Goal: Task Accomplishment & Management: Use online tool/utility

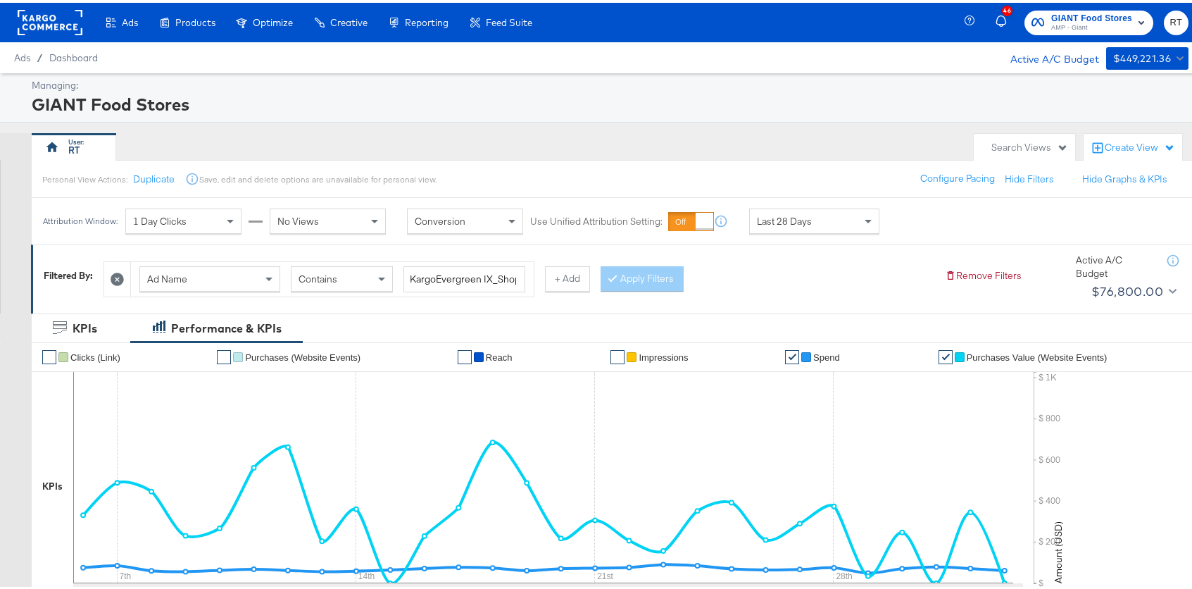
click at [540, 128] on div "Managing: GIANT Food Stores RT Search Views Create View Personal View Actions: …" at bounding box center [601, 564] width 1203 height 988
click at [49, 23] on rect at bounding box center [50, 19] width 65 height 25
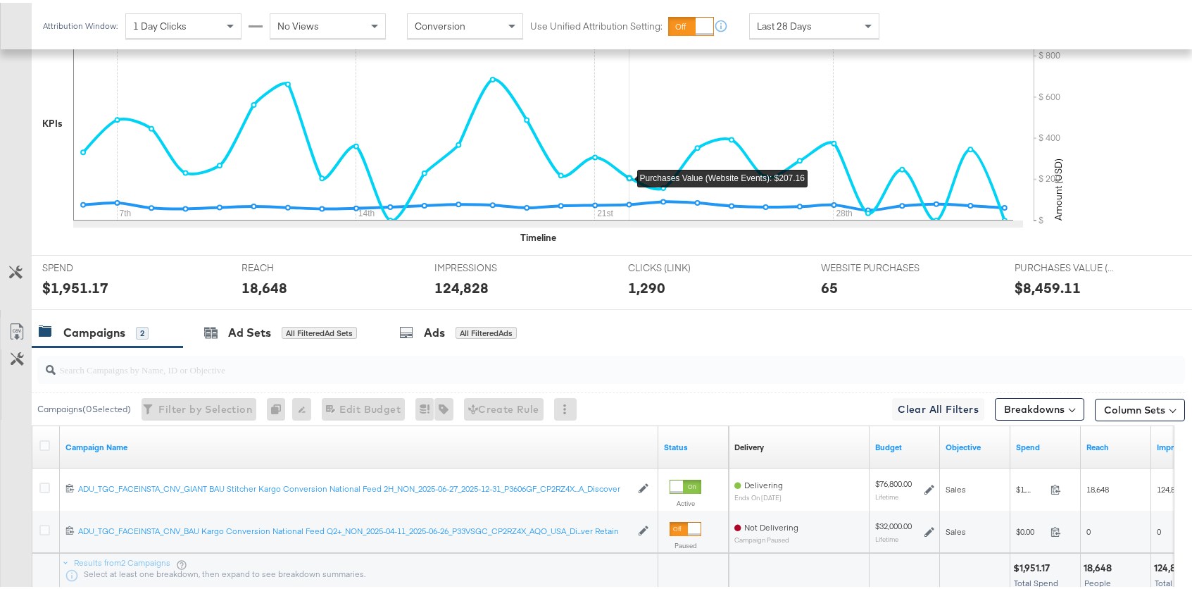
scroll to position [469, 0]
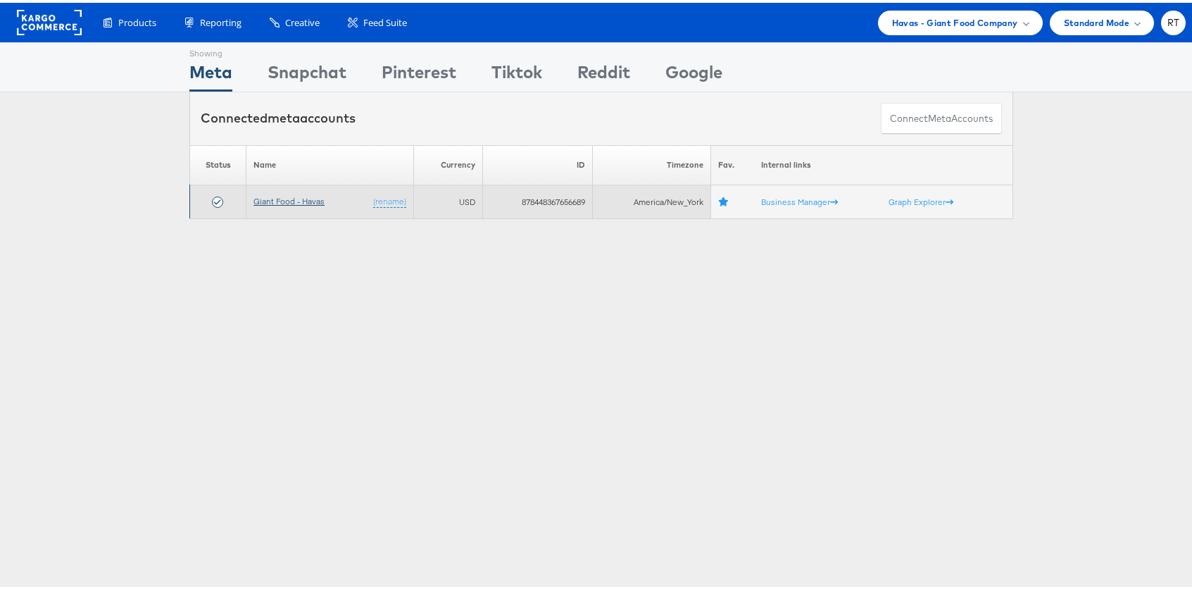
click at [289, 201] on link "Giant Food - Havas" at bounding box center [289, 198] width 71 height 11
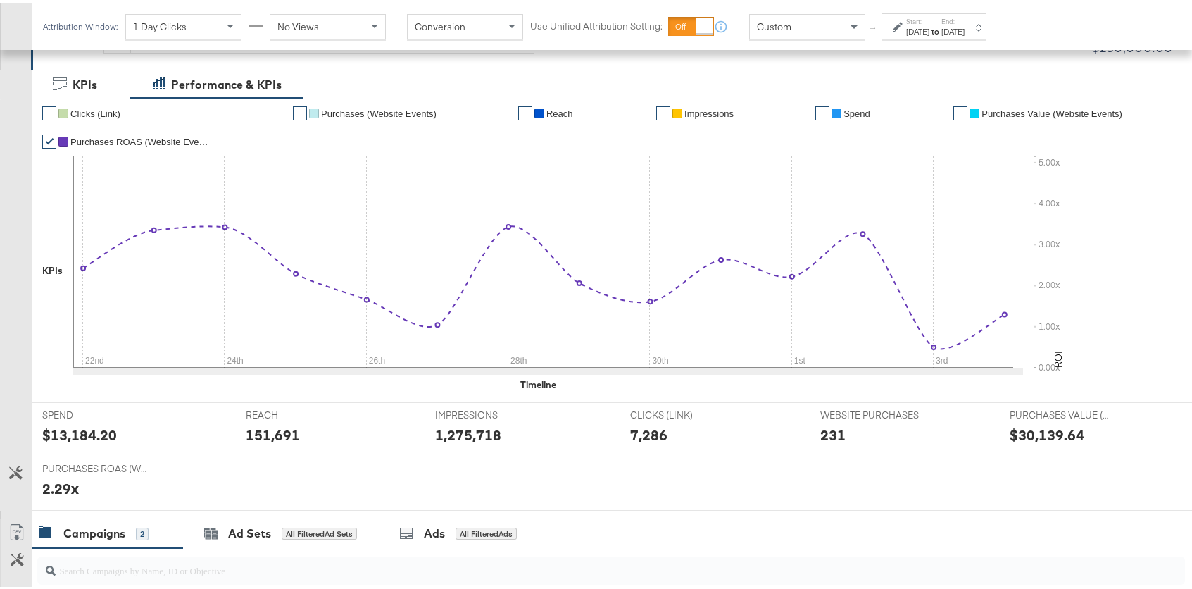
scroll to position [530, 0]
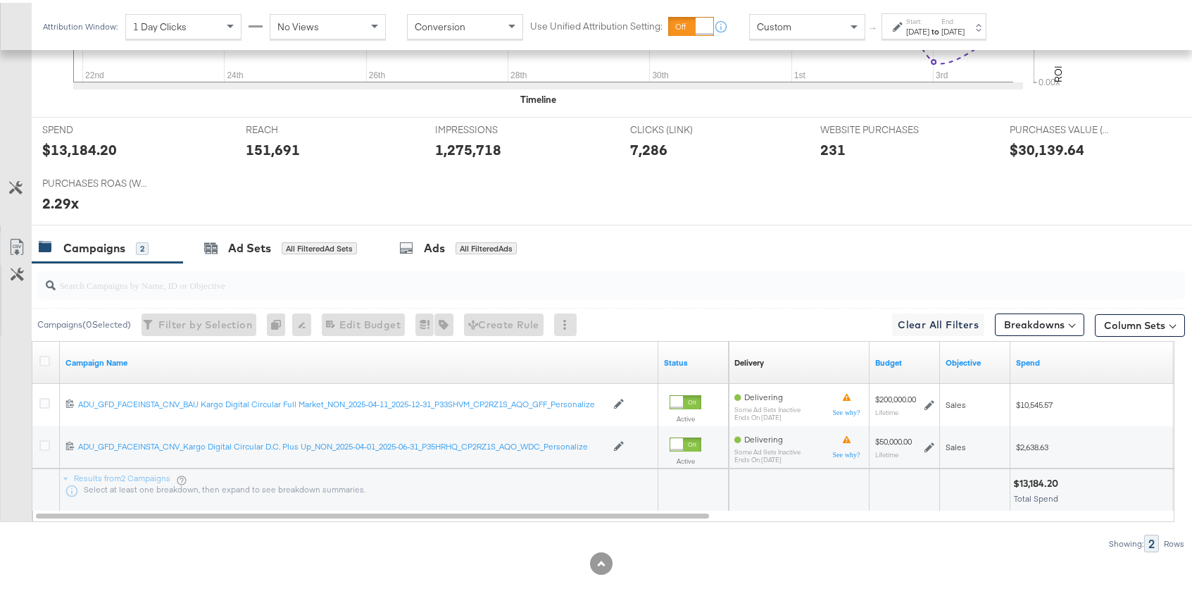
click at [930, 26] on div "[DATE]" at bounding box center [917, 28] width 23 height 11
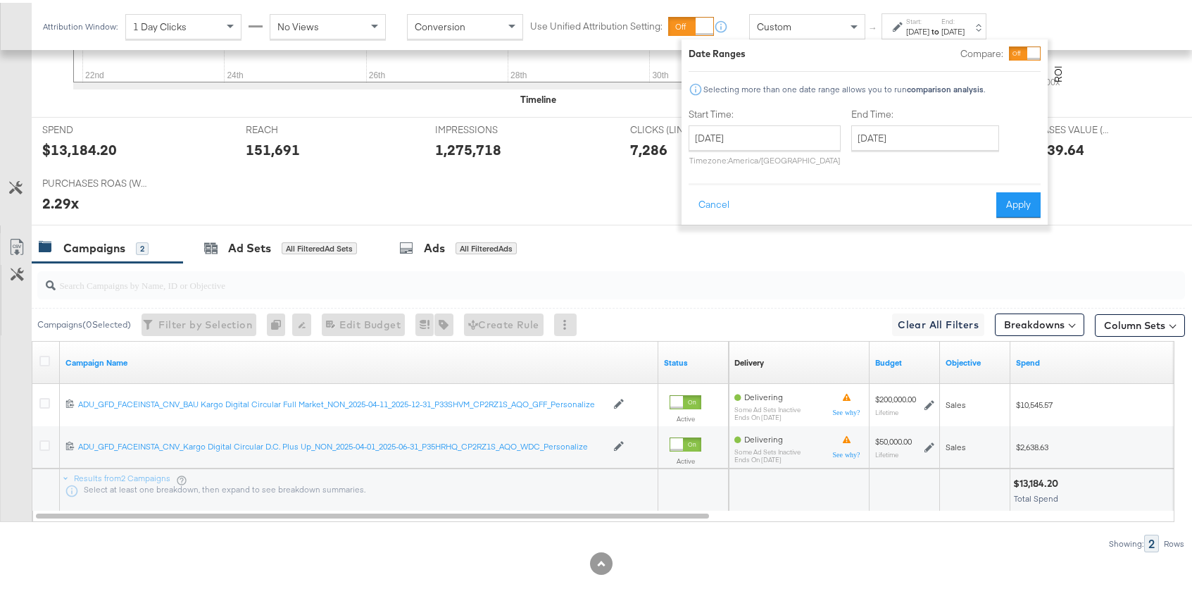
click at [1029, 51] on div at bounding box center [1034, 50] width 13 height 13
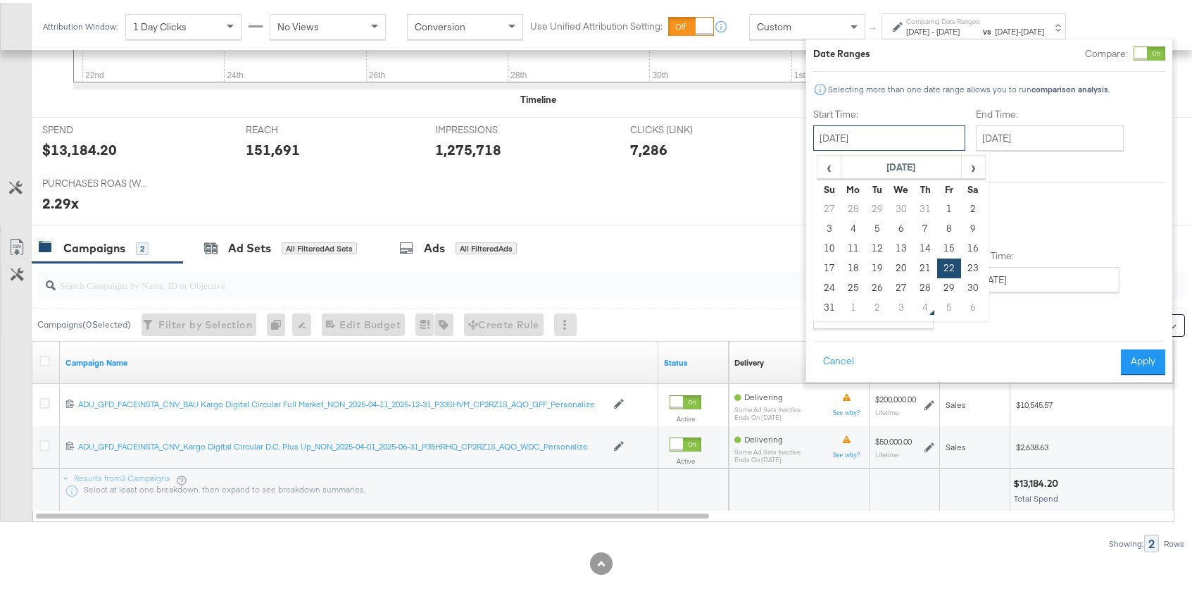
click at [894, 133] on input "August 22nd 2025" at bounding box center [890, 135] width 152 height 25
click at [928, 280] on td "28" at bounding box center [926, 285] width 24 height 20
type input "August 28th 2025"
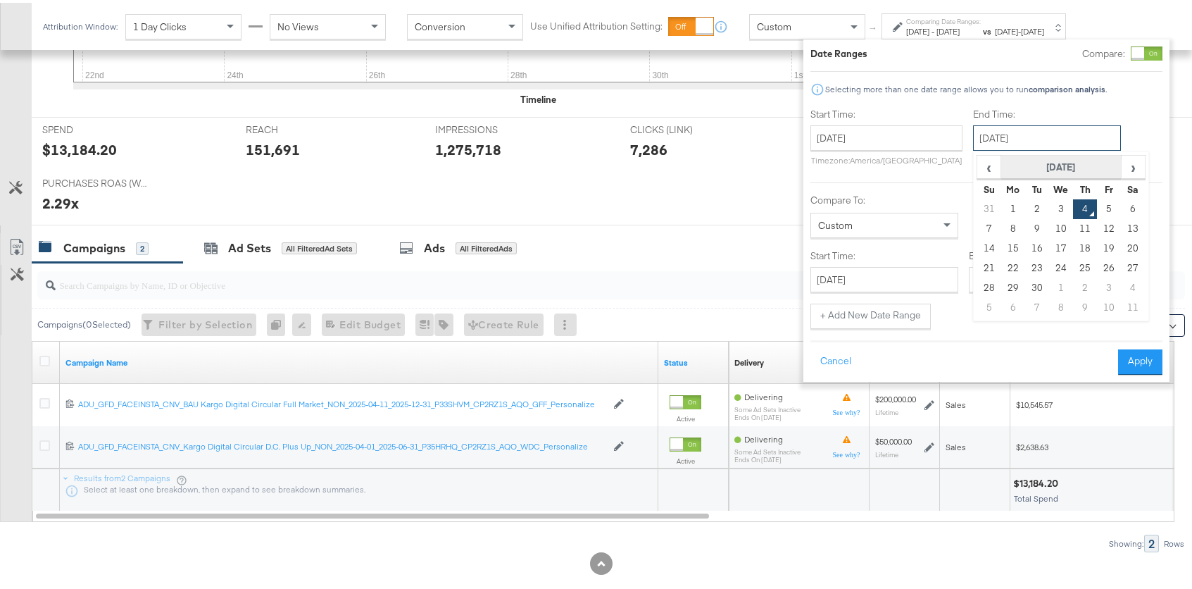
drag, startPoint x: 1046, startPoint y: 130, endPoint x: 1044, endPoint y: 169, distance: 39.5
click at [1045, 130] on input "September 4th 2025" at bounding box center [1047, 135] width 148 height 25
click at [1054, 206] on td "3" at bounding box center [1061, 207] width 24 height 20
type input "September 3rd 2025"
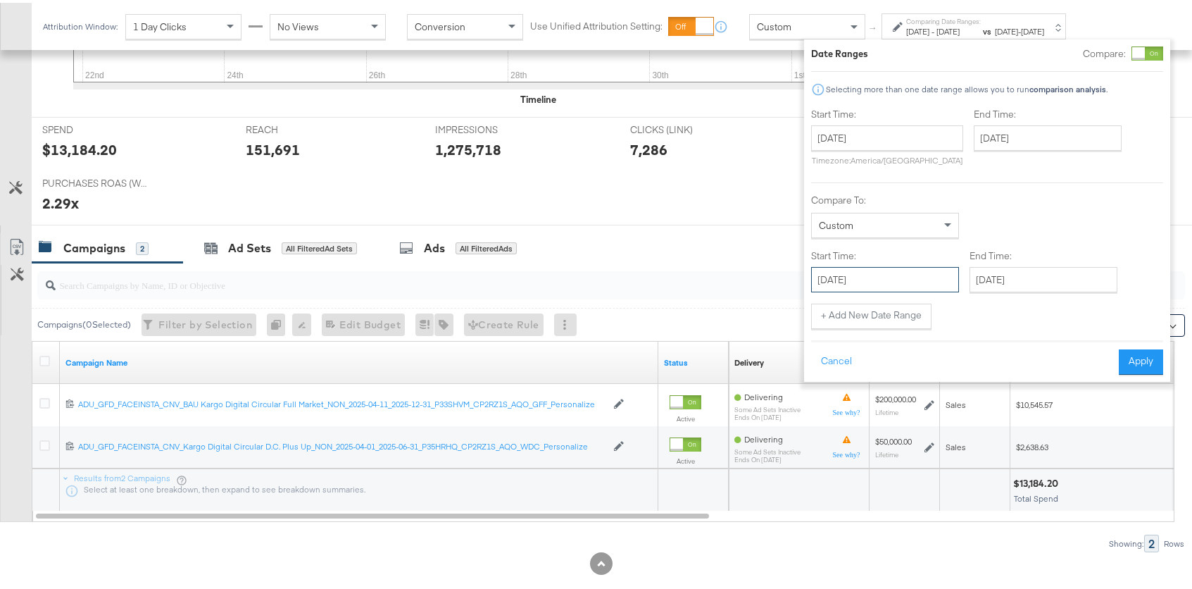
click at [895, 269] on input "August 22nd 2025" at bounding box center [885, 276] width 148 height 25
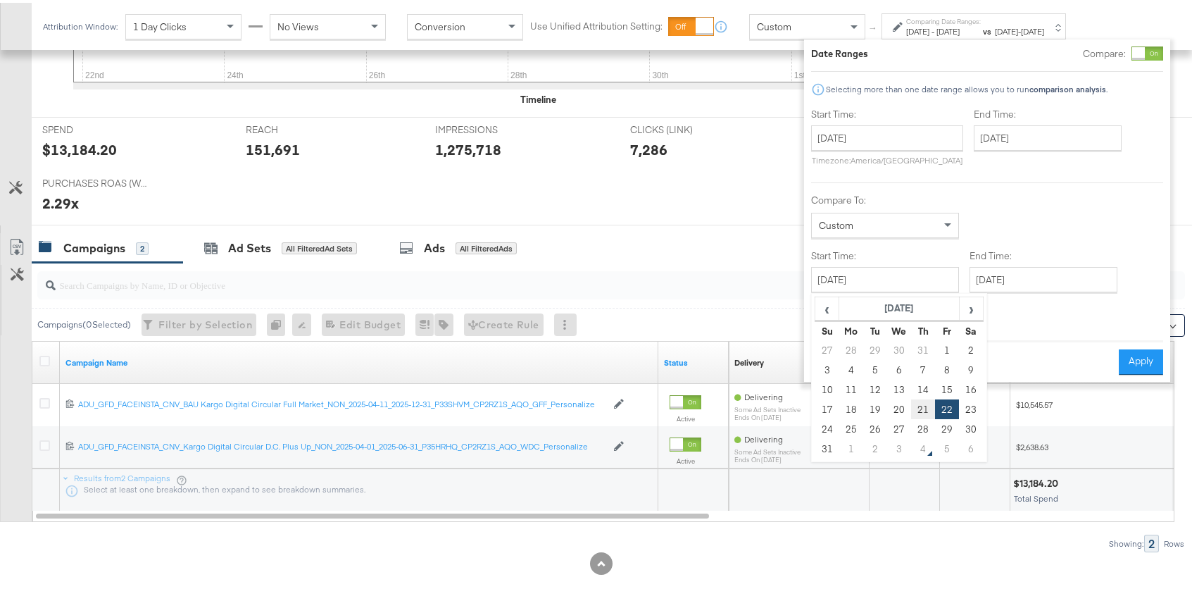
click at [918, 405] on td "21" at bounding box center [923, 407] width 24 height 20
type input "August 21st 2025"
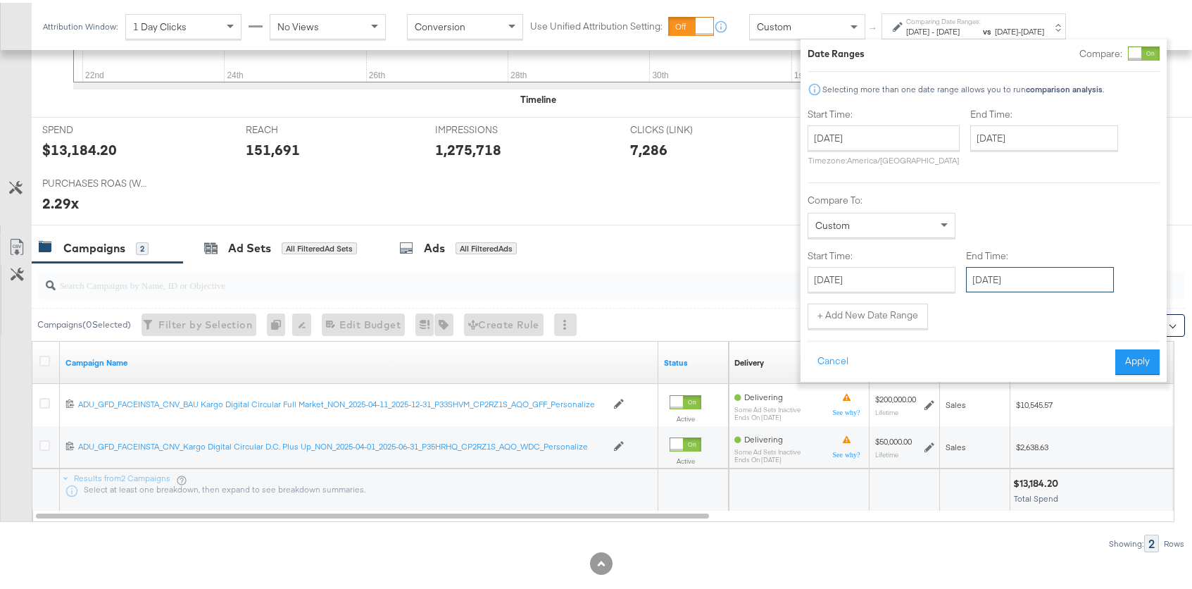
click at [1014, 284] on input "September 4th 2025" at bounding box center [1040, 276] width 148 height 25
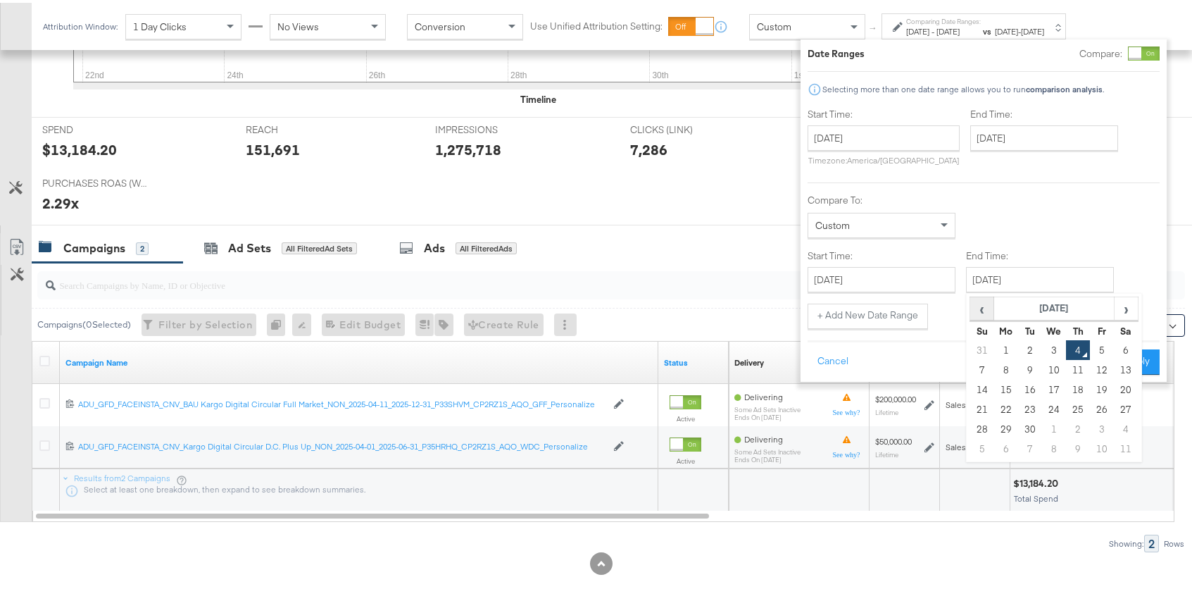
click at [991, 308] on span "‹" at bounding box center [982, 305] width 22 height 21
click at [1058, 425] on td "27" at bounding box center [1054, 426] width 24 height 20
type input "August 27th 2025"
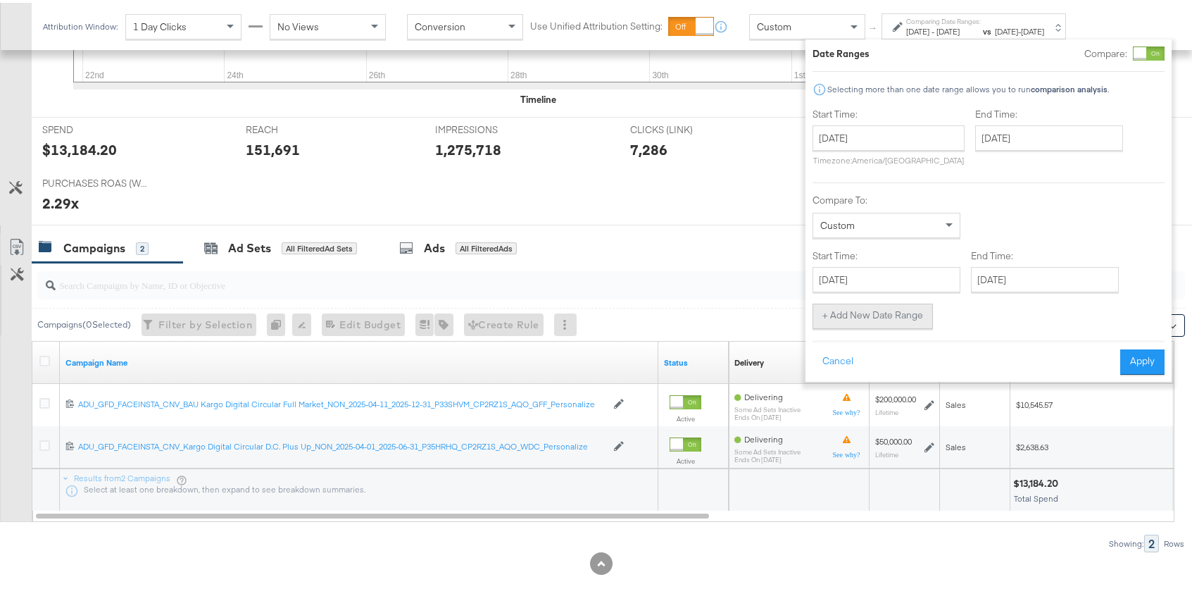
click at [909, 306] on button "+ Add New Date Range" at bounding box center [873, 313] width 120 height 25
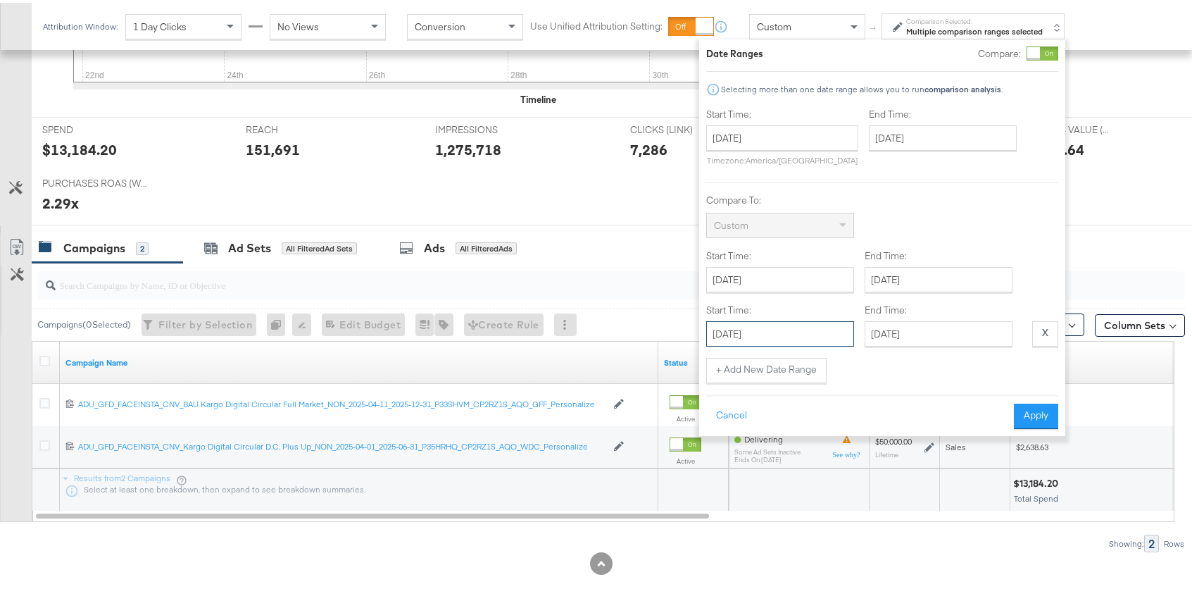
click at [775, 332] on input "August 28th 2025" at bounding box center [780, 330] width 148 height 25
click at [821, 437] on td "14" at bounding box center [818, 441] width 24 height 20
type input "August 14th 2025"
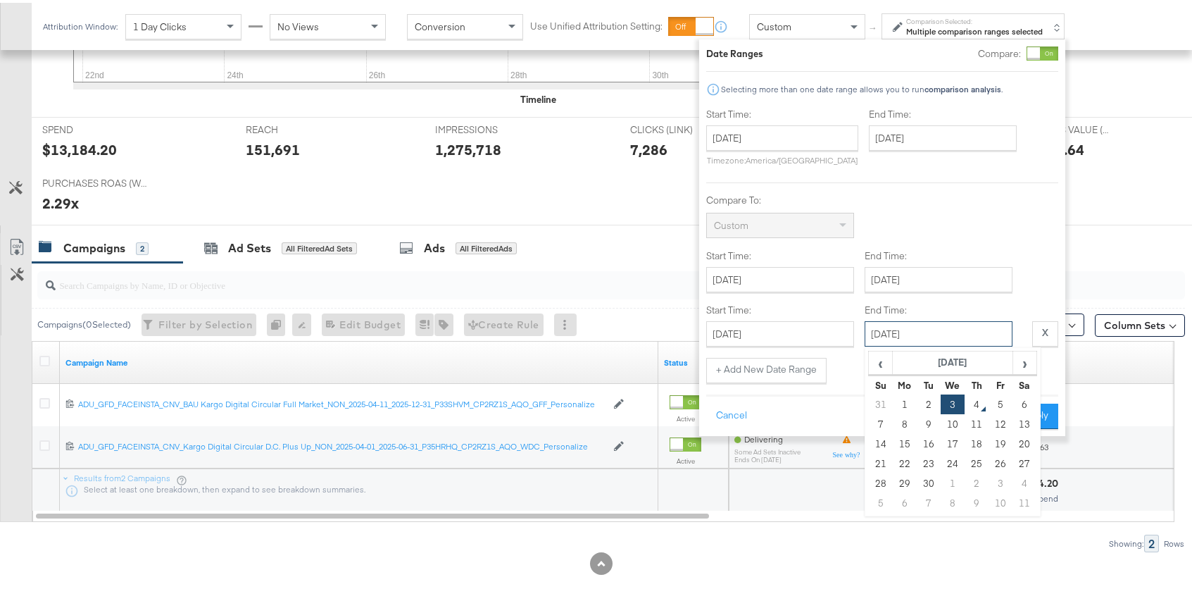
click at [952, 326] on input "September 3rd 2025" at bounding box center [939, 330] width 148 height 25
click at [878, 359] on span "‹" at bounding box center [881, 359] width 22 height 21
click at [957, 457] on td "20" at bounding box center [953, 461] width 24 height 20
type input "August 20th 2025"
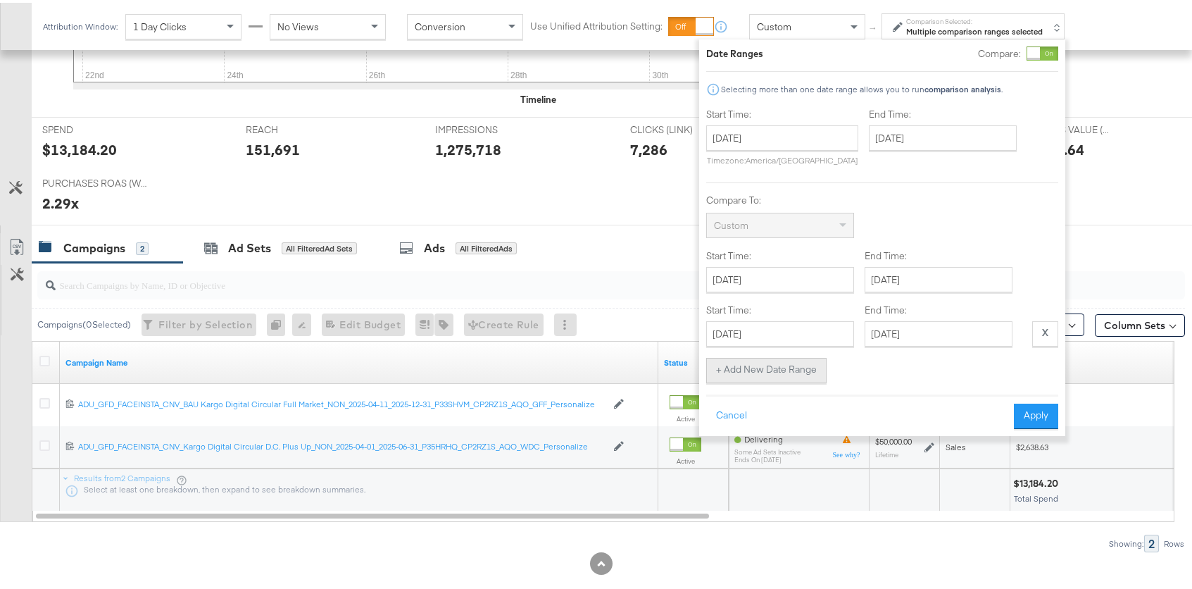
click at [783, 369] on button "+ Add New Date Range" at bounding box center [766, 367] width 120 height 25
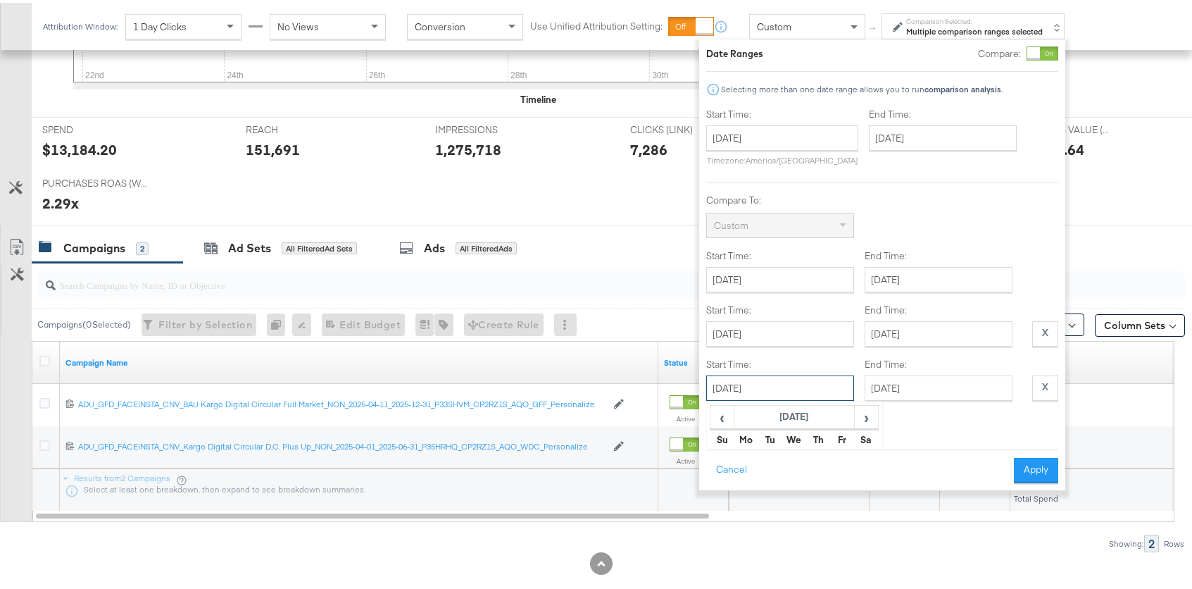
click at [771, 387] on input "August 28th 2025" at bounding box center [780, 385] width 148 height 25
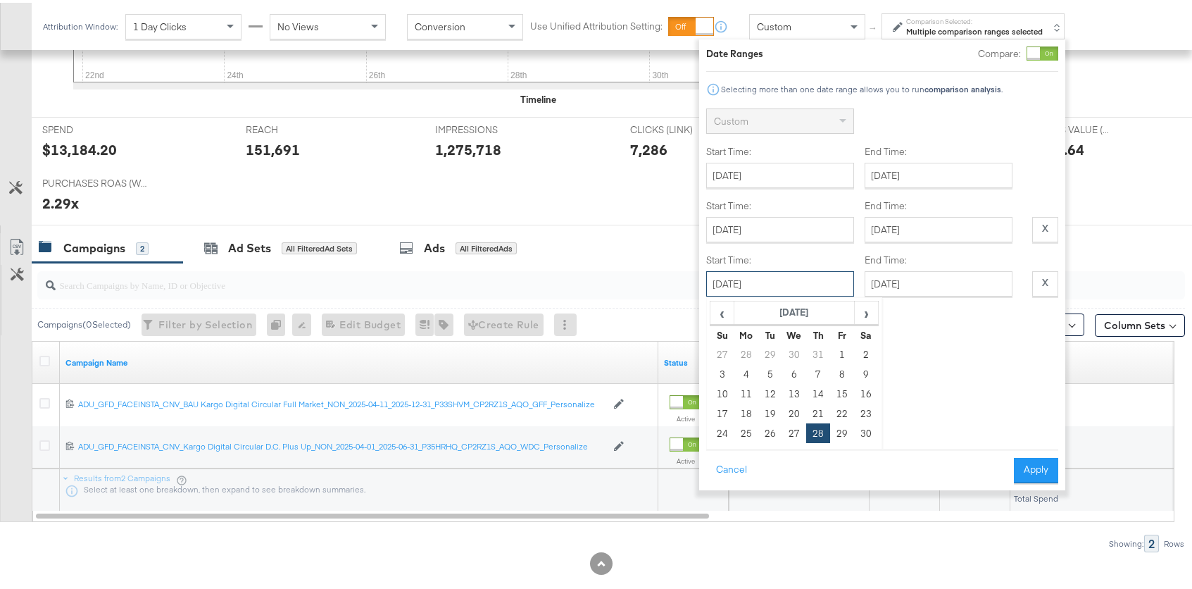
scroll to position [113, 0]
click at [818, 359] on td "7" at bounding box center [818, 362] width 24 height 20
type input "August 7th 2025"
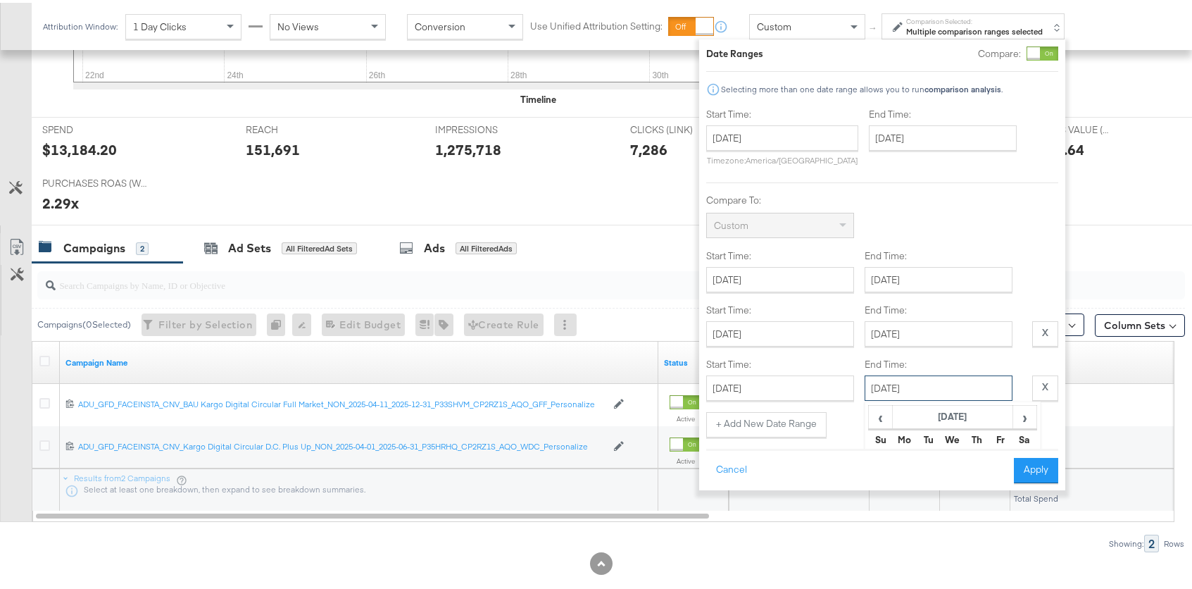
click at [942, 382] on input "September 3rd 2025" at bounding box center [939, 385] width 148 height 25
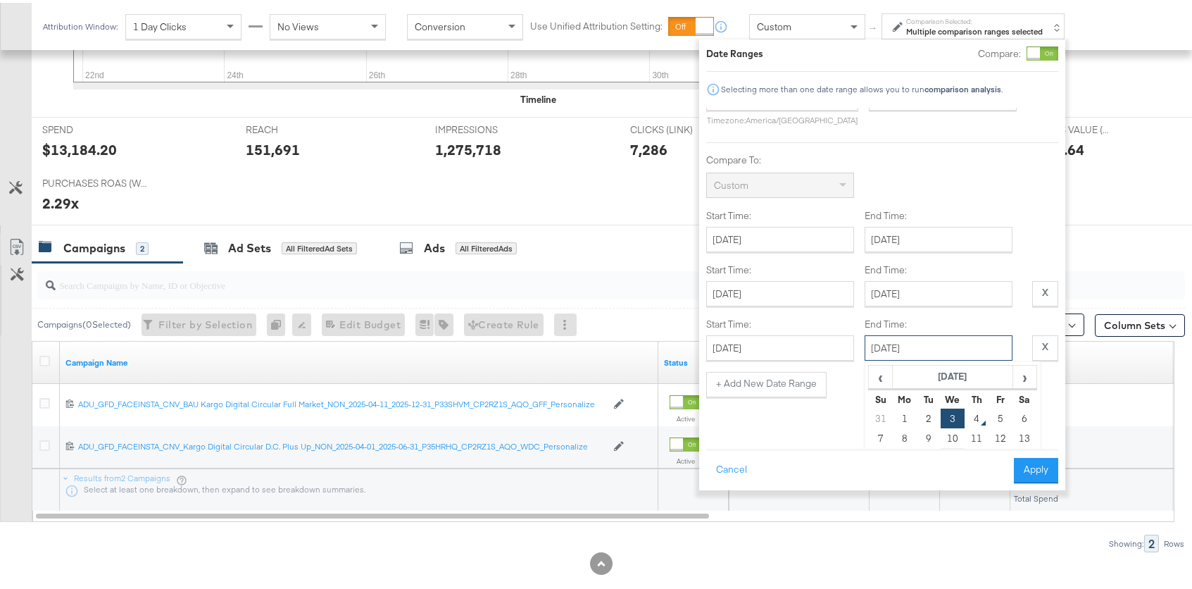
scroll to position [122, 0]
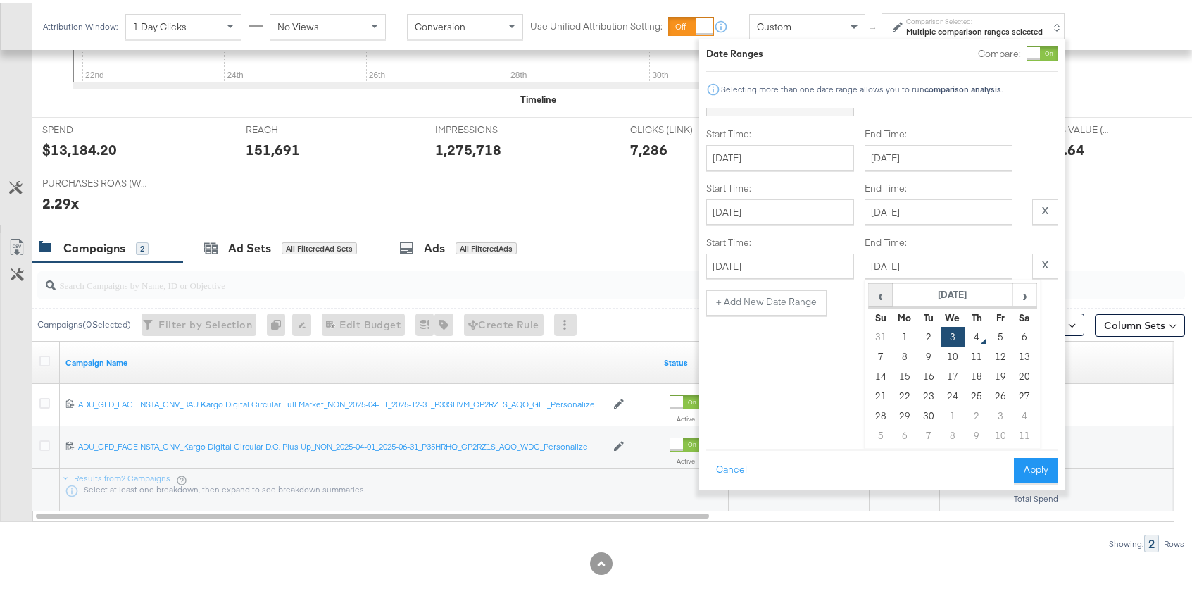
click at [887, 290] on span "‹" at bounding box center [881, 292] width 22 height 21
click at [956, 366] on td "13" at bounding box center [953, 373] width 24 height 20
type input "August 13th 2025"
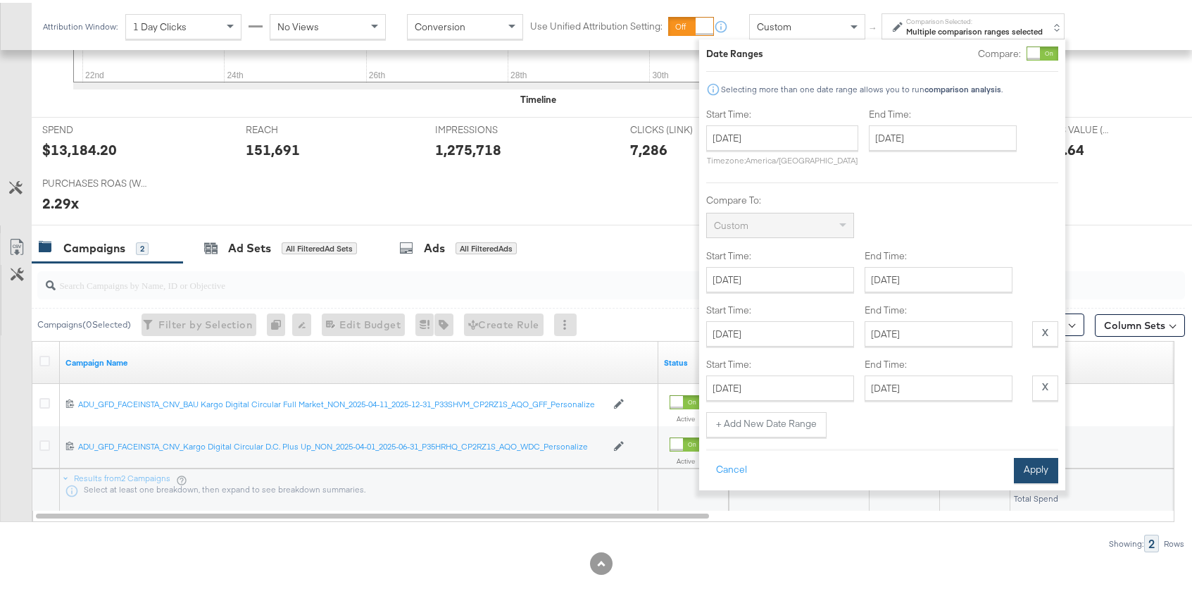
click at [1037, 480] on button "Apply" at bounding box center [1036, 467] width 44 height 25
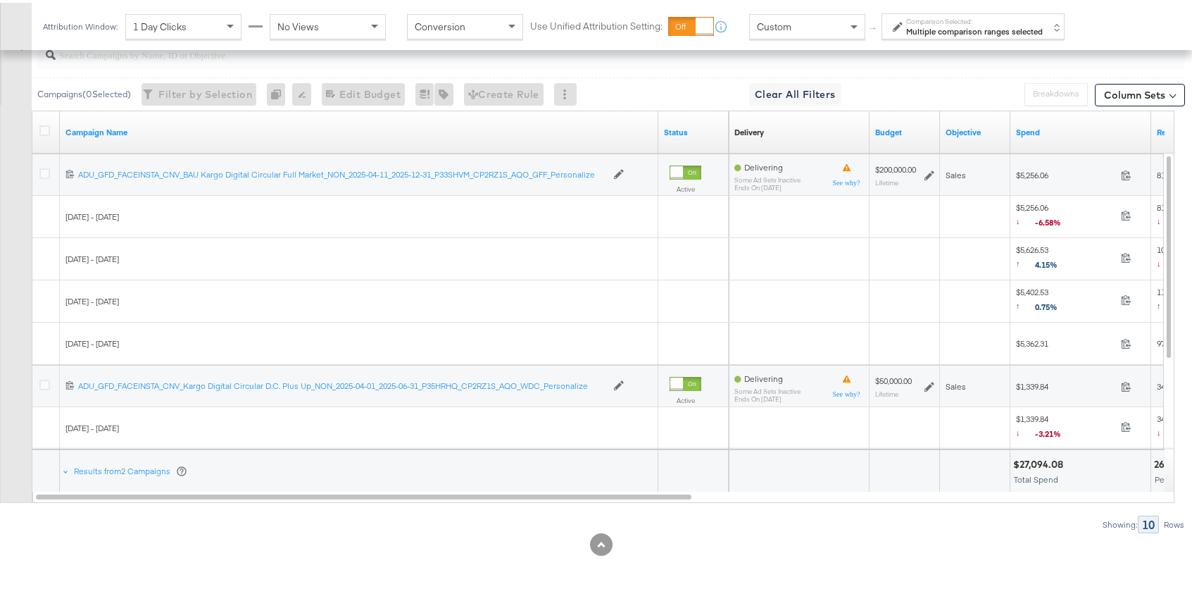
scroll to position [875, 0]
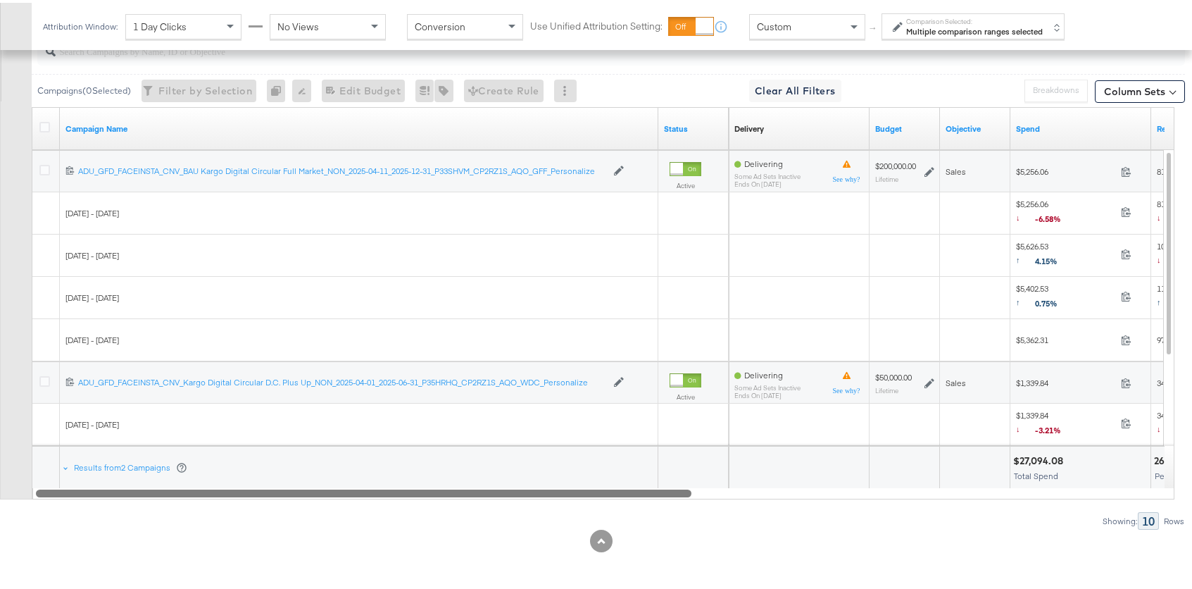
drag, startPoint x: 654, startPoint y: 492, endPoint x: 499, endPoint y: 454, distance: 158.9
click at [487, 459] on div "Campaign Name Status Delivery Sorting Unavailable Budget Objective Spend Reach …" at bounding box center [603, 300] width 1143 height 392
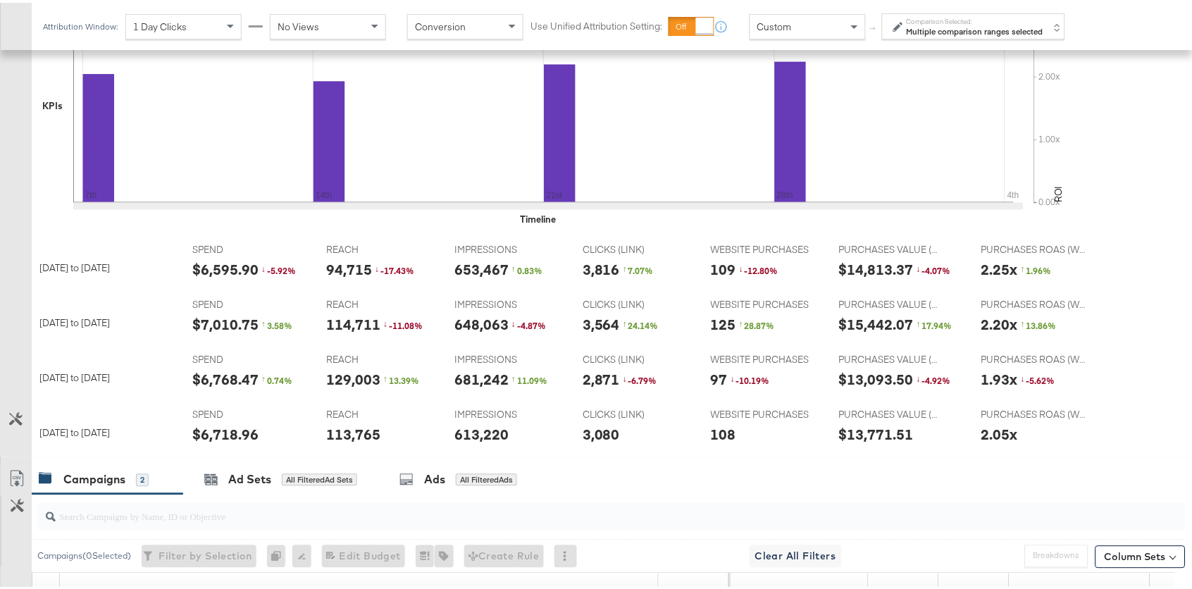
scroll to position [399, 0]
